Goal: Find specific page/section: Find specific page/section

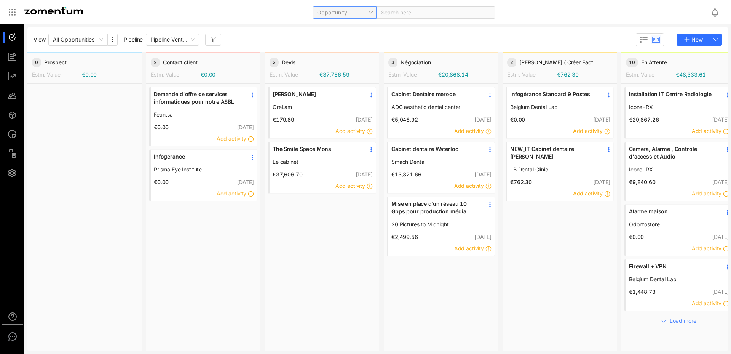
click at [366, 9] on span "Opportunity" at bounding box center [344, 12] width 55 height 11
click at [286, 10] on div "Opportunity Search here..." at bounding box center [403, 12] width 604 height 18
click at [392, 8] on div "Search here..." at bounding box center [436, 12] width 119 height 12
type input "******"
click at [373, 13] on div "Opportunity" at bounding box center [345, 12] width 64 height 12
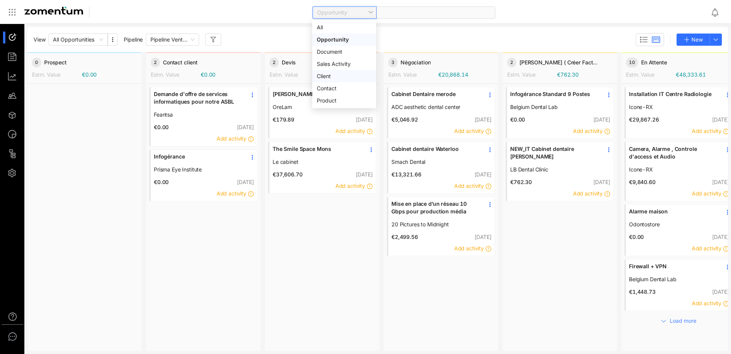
click at [338, 73] on div "Client" at bounding box center [344, 76] width 55 height 8
click at [403, 10] on span at bounding box center [436, 12] width 110 height 11
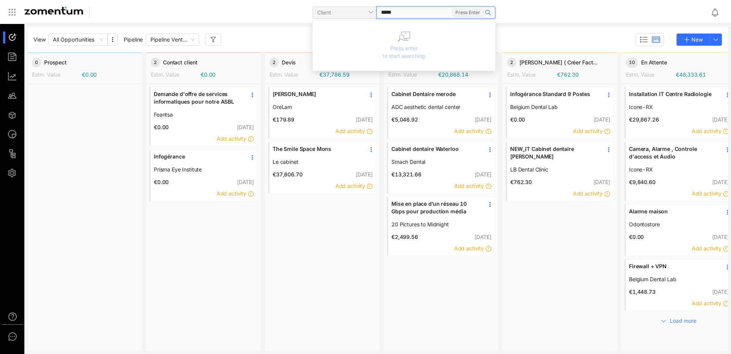
type input "******"
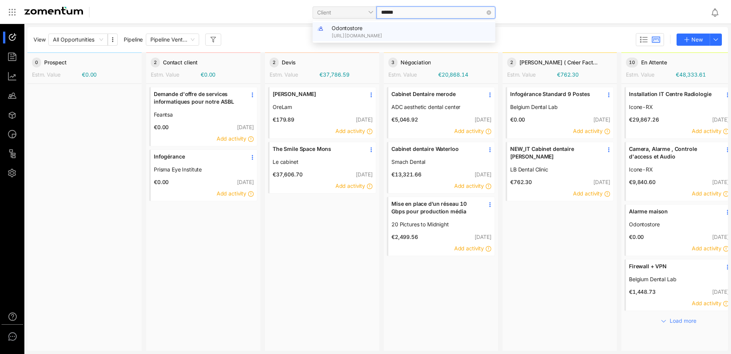
click at [370, 27] on div "Odontostore [URL][DOMAIN_NAME]" at bounding box center [411, 31] width 159 height 15
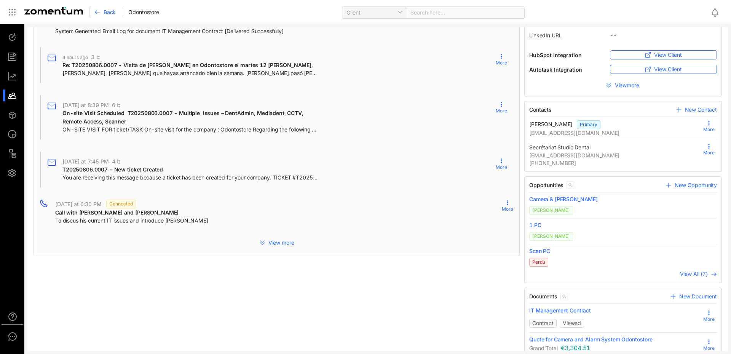
scroll to position [163, 0]
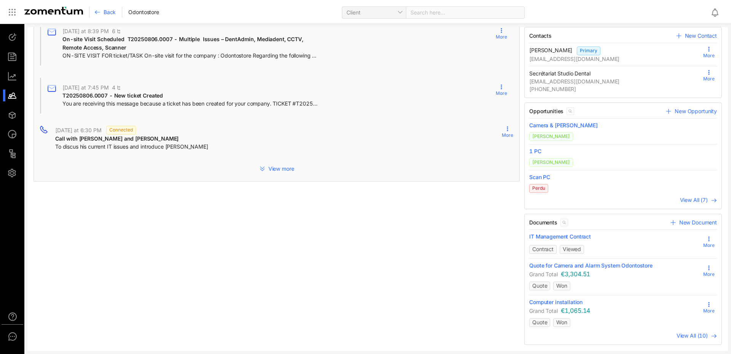
click at [572, 247] on div "IT Management Contract" at bounding box center [616, 240] width 172 height 14
click at [573, 248] on span "Viewed" at bounding box center [572, 249] width 18 height 6
click at [571, 236] on span "IT Management Contract" at bounding box center [561, 237] width 62 height 8
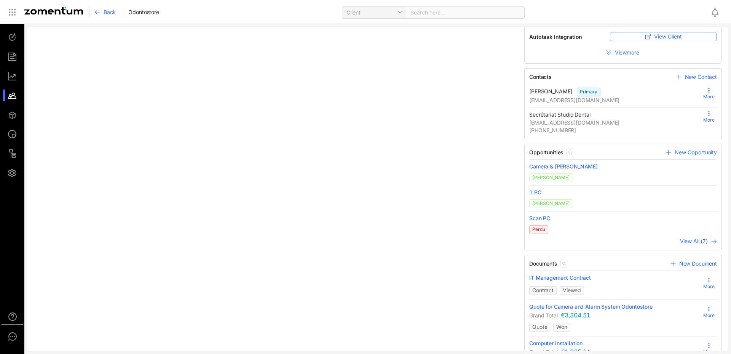
scroll to position [163, 0]
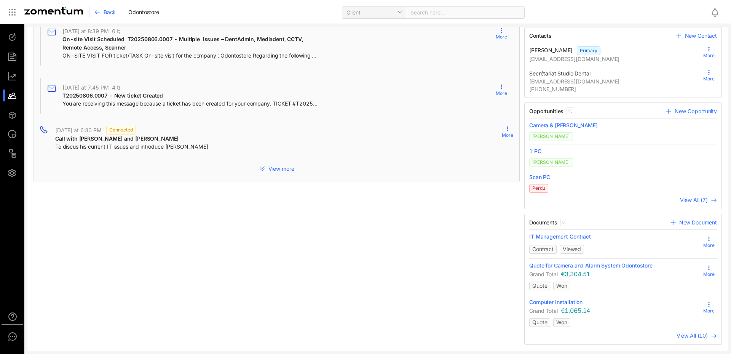
click at [706, 240] on icon at bounding box center [709, 239] width 6 height 6
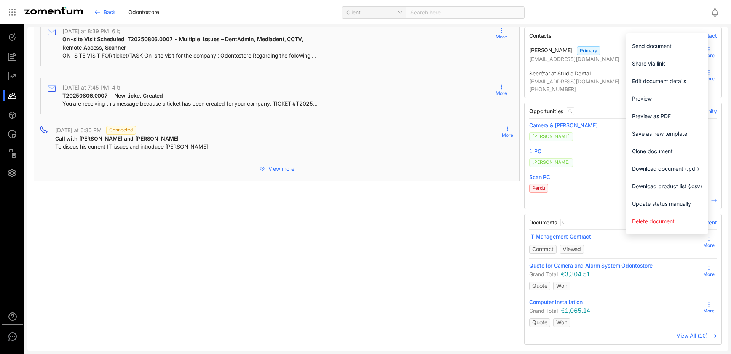
click at [387, 236] on div "All Notes Tasks Meetings Calls Emails History Action All Time All Activity PAST…" at bounding box center [276, 107] width 491 height 475
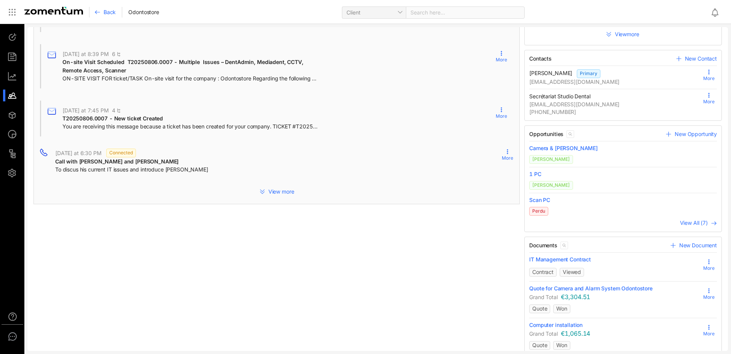
scroll to position [152, 0]
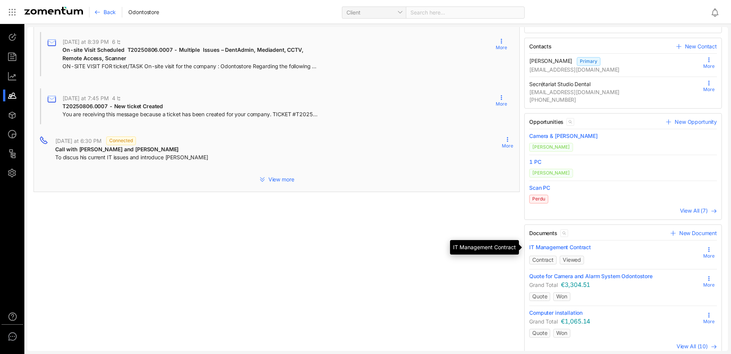
click at [562, 247] on span "IT Management Contract" at bounding box center [561, 247] width 62 height 8
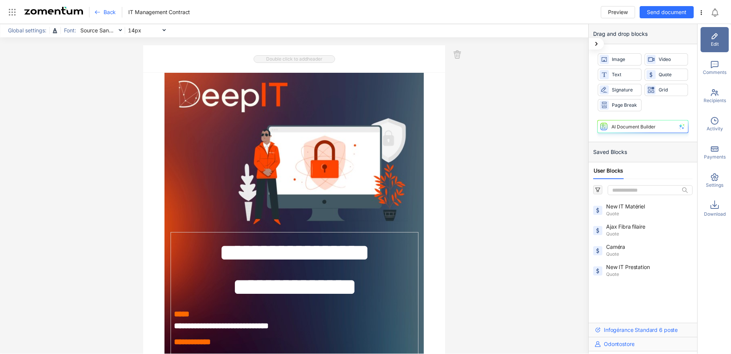
click at [710, 120] on div "Activity" at bounding box center [715, 124] width 28 height 25
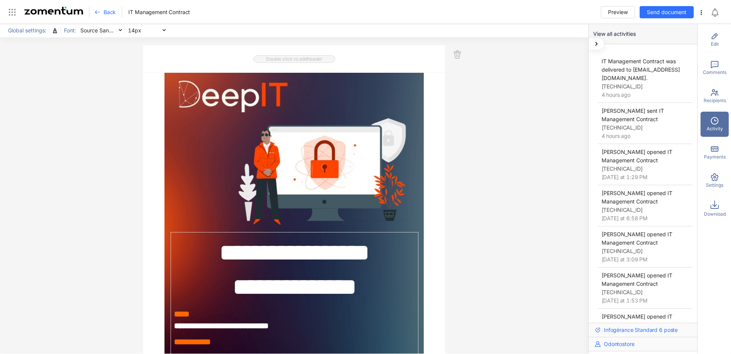
click at [715, 182] on span "Settings" at bounding box center [715, 185] width 18 height 7
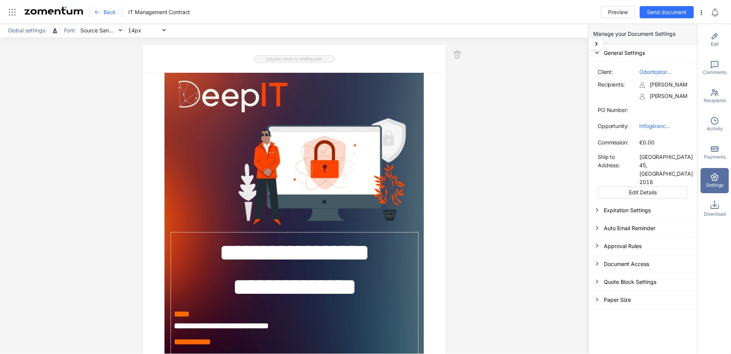
click at [602, 255] on div "Document Access" at bounding box center [643, 264] width 109 height 18
